Goal: Check status

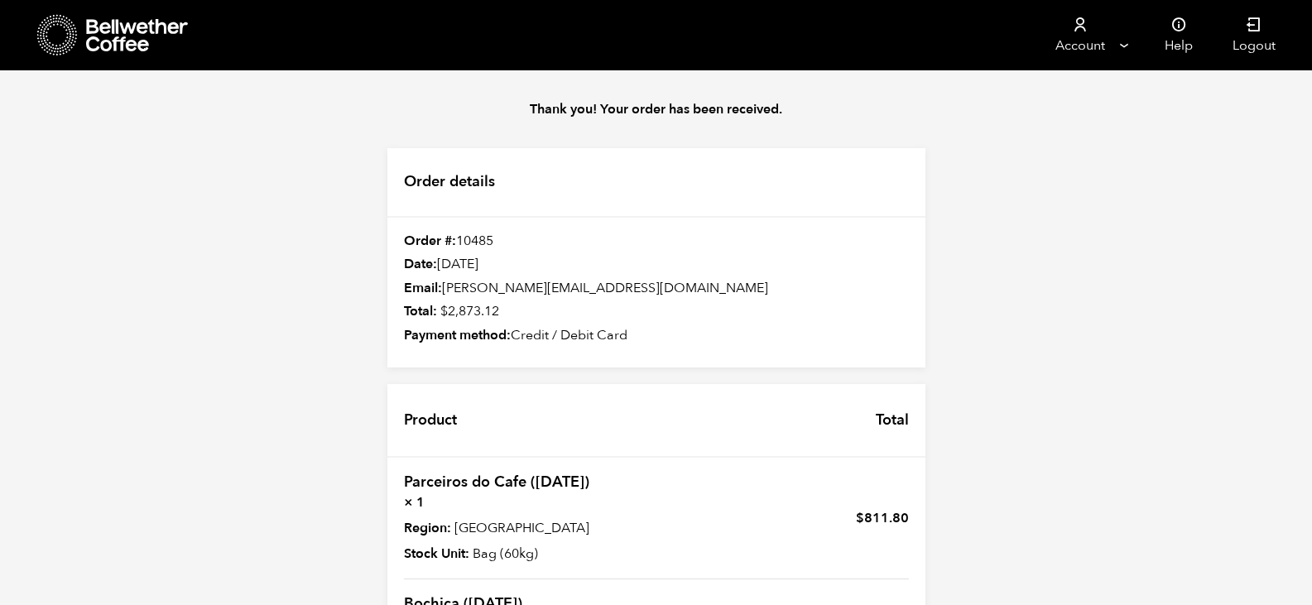
click at [1174, 293] on div "Thank you! Your order has been received. Order details Order #: 10485 Date: Sep…" at bounding box center [656, 487] width 1312 height 835
click at [425, 594] on link "Bochica ([DATE])" at bounding box center [463, 604] width 118 height 21
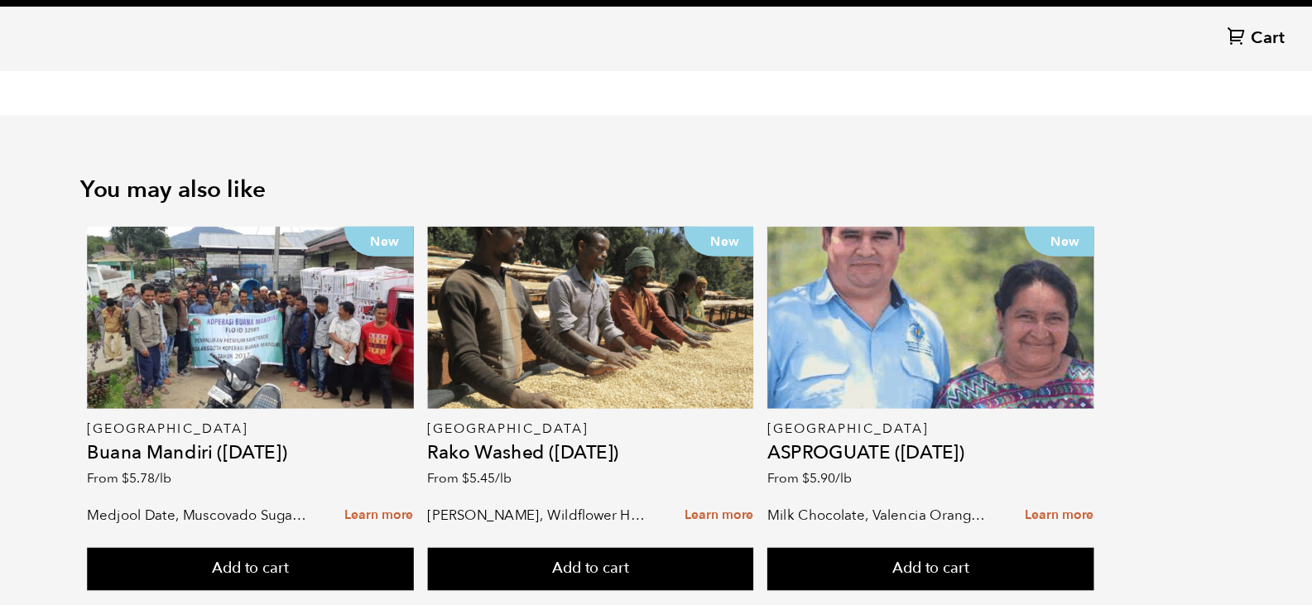
scroll to position [2058, 0]
